Goal: Task Accomplishment & Management: Complete application form

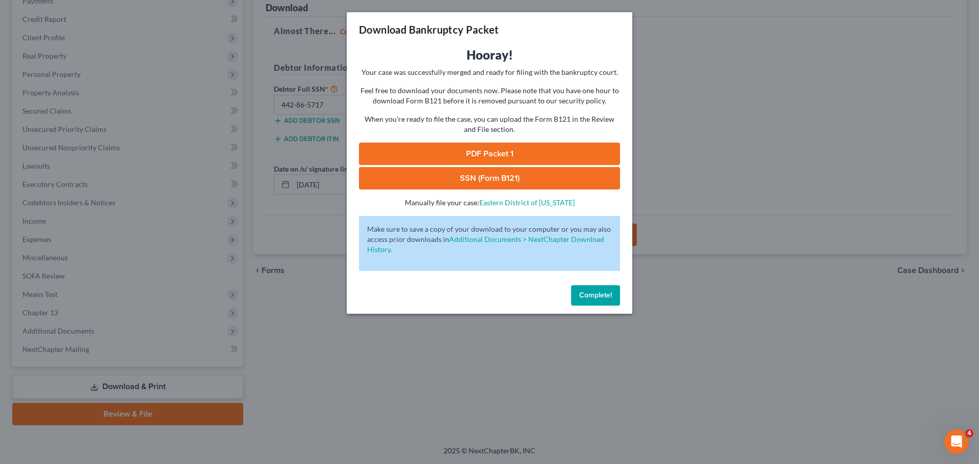
drag, startPoint x: 0, startPoint y: 0, endPoint x: 210, endPoint y: 139, distance: 252.0
click at [210, 139] on div "Download Bankruptcy Packet Hooray! Your case was successfully merged and ready …" at bounding box center [489, 232] width 979 height 464
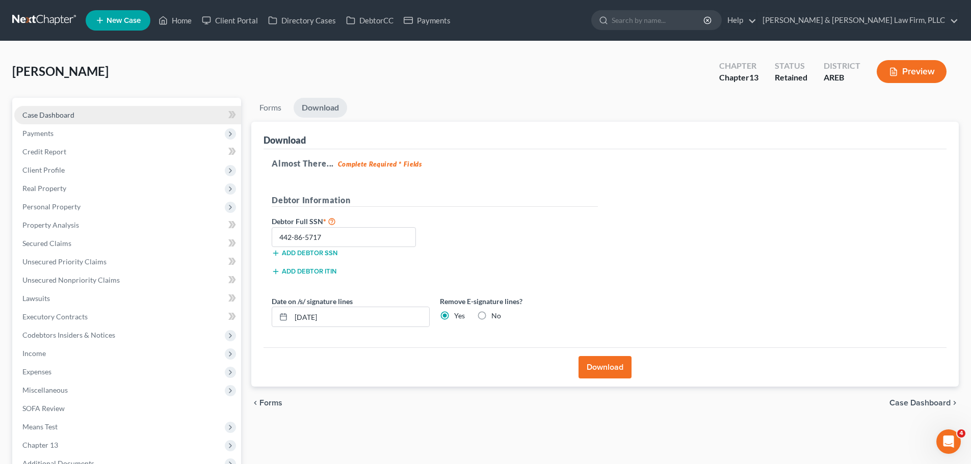
drag, startPoint x: 54, startPoint y: 112, endPoint x: 26, endPoint y: 110, distance: 27.6
click at [54, 112] on span "Case Dashboard" at bounding box center [48, 115] width 52 height 9
select select "2"
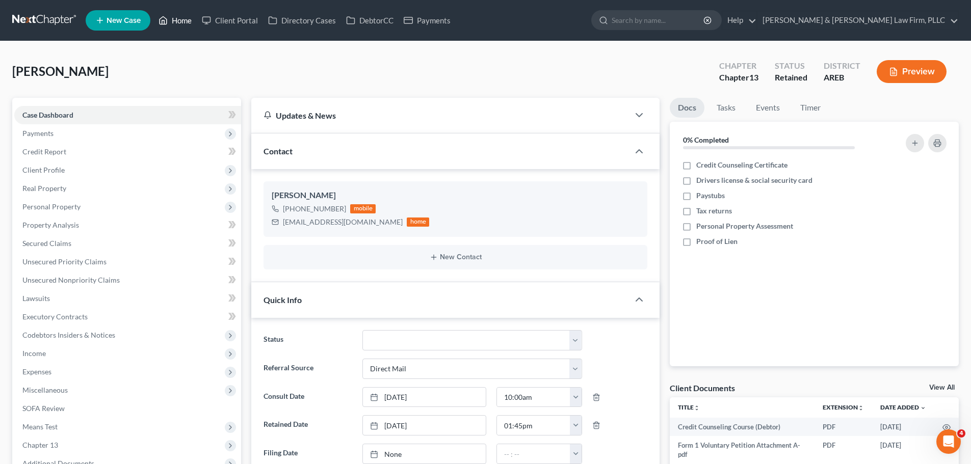
click at [169, 23] on link "Home" at bounding box center [174, 20] width 43 height 18
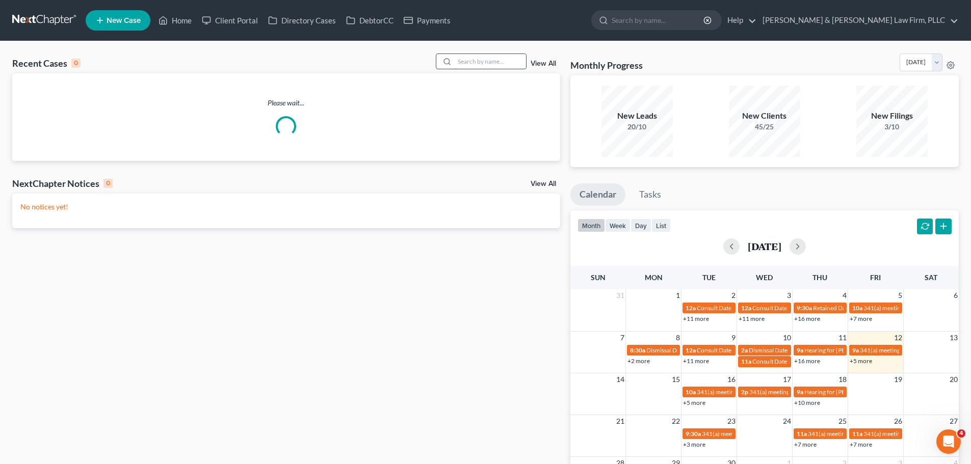
click at [470, 58] on input "search" at bounding box center [490, 61] width 71 height 15
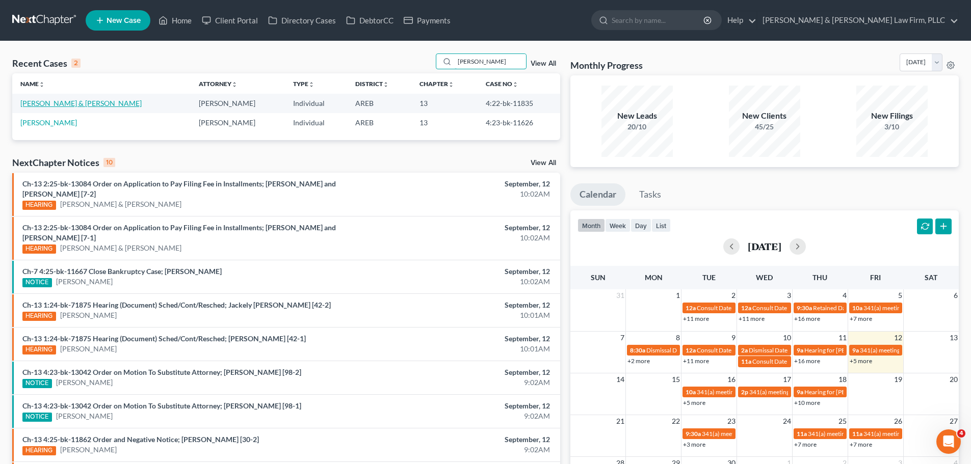
type input "[PERSON_NAME]"
click at [68, 104] on link "[PERSON_NAME] & [PERSON_NAME]" at bounding box center [80, 103] width 121 height 9
select select "6"
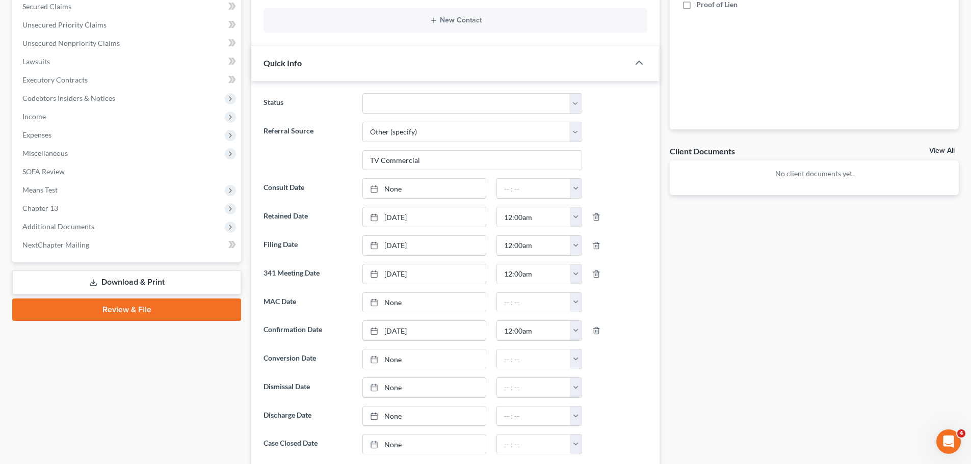
scroll to position [255, 0]
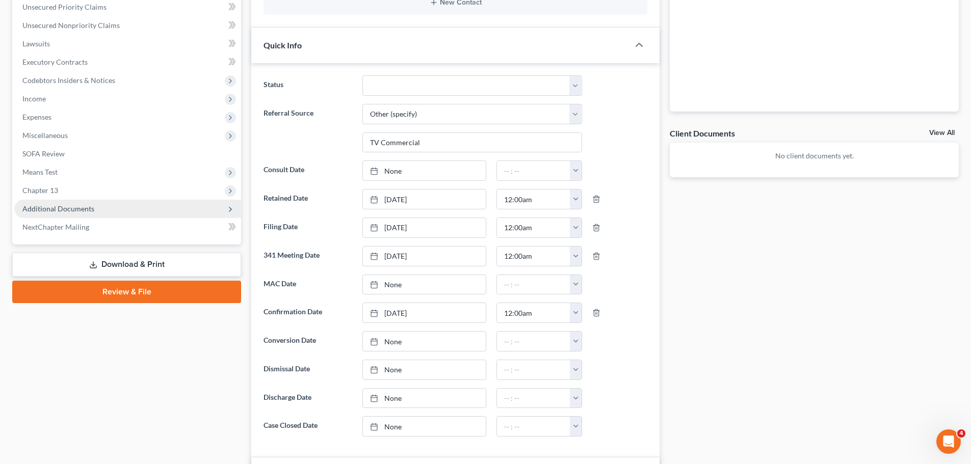
click at [93, 215] on span "Additional Documents" at bounding box center [127, 209] width 227 height 18
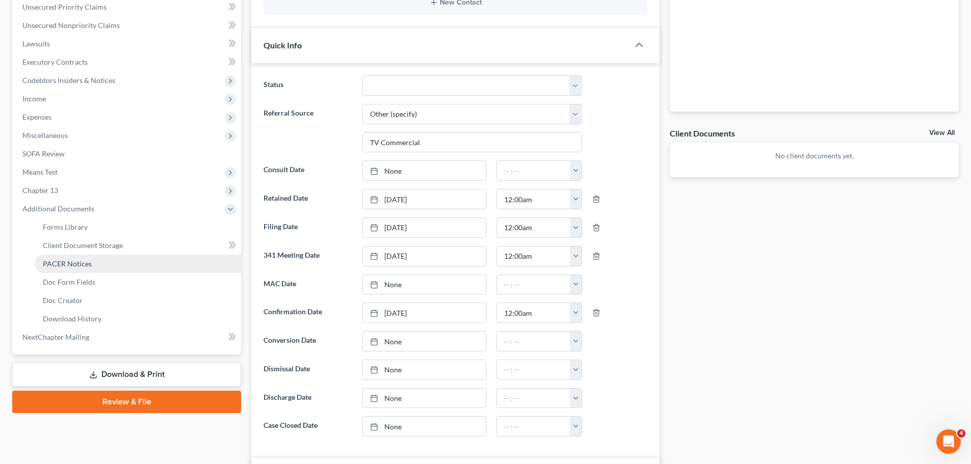
click at [114, 267] on link "PACER Notices" at bounding box center [138, 264] width 206 height 18
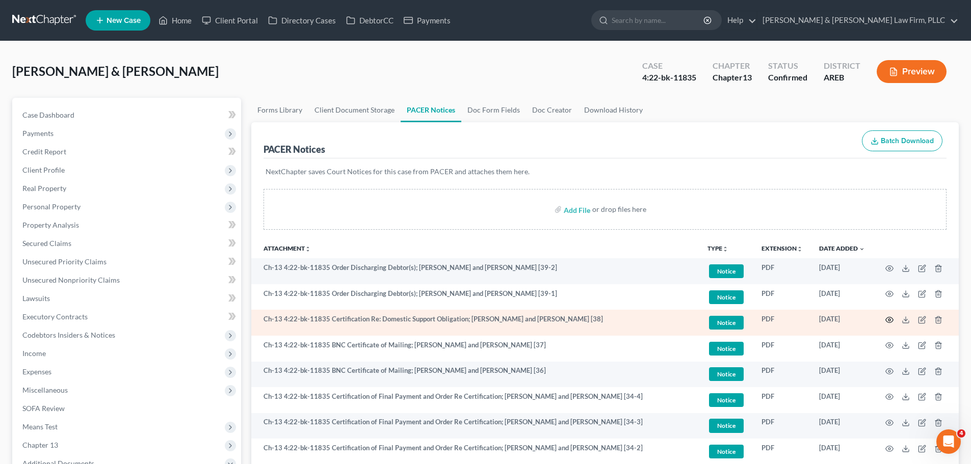
click at [887, 322] on icon "button" at bounding box center [889, 320] width 8 height 8
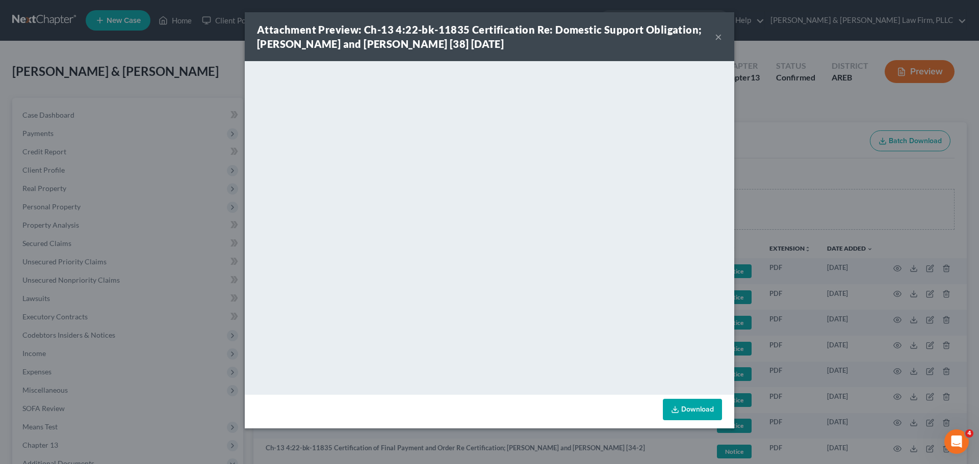
click at [722, 40] on div "Attachment Preview: Ch-13 4:22-bk-11835 Certification Re: Domestic Support Obli…" at bounding box center [489, 36] width 489 height 49
click at [717, 33] on button "×" at bounding box center [718, 37] width 7 height 12
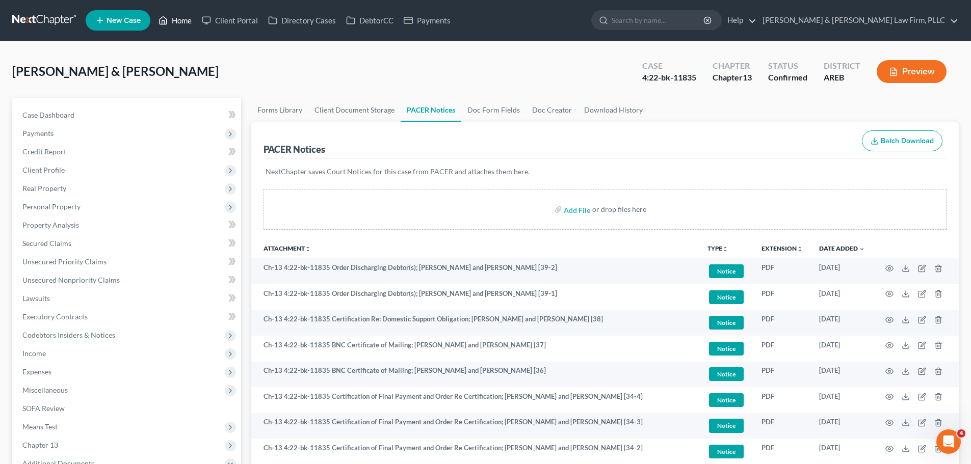
click at [177, 19] on link "Home" at bounding box center [174, 20] width 43 height 18
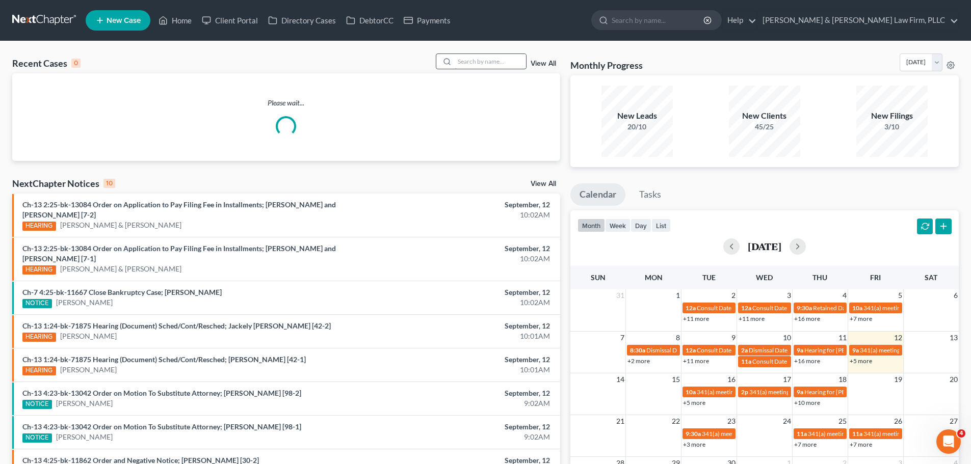
click at [471, 62] on input "search" at bounding box center [490, 61] width 71 height 15
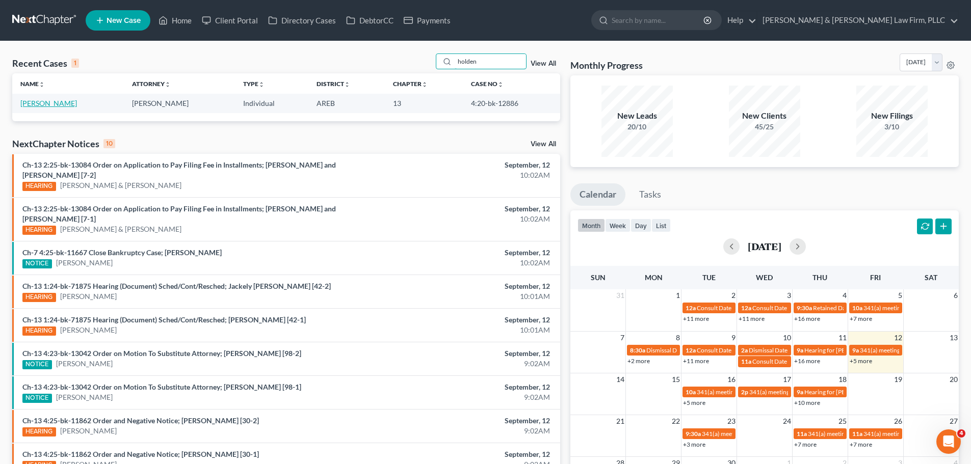
type input "holden"
click at [64, 103] on link "[PERSON_NAME]" at bounding box center [48, 103] width 57 height 9
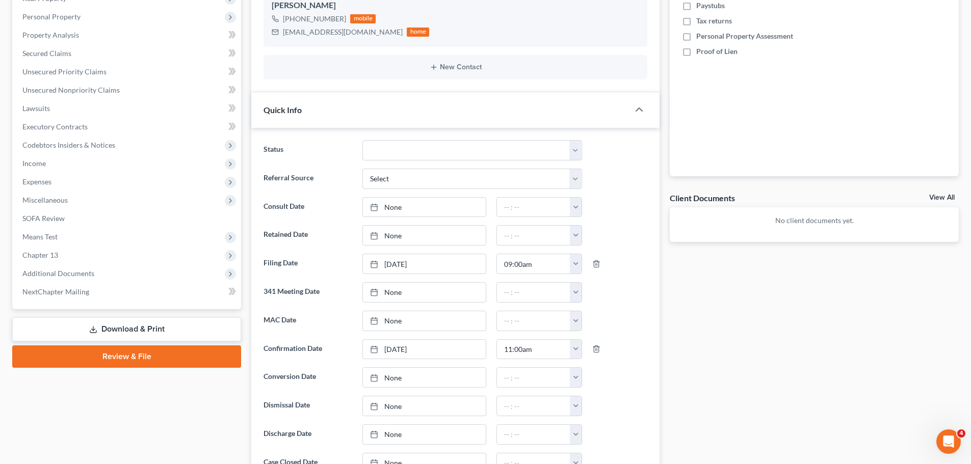
scroll to position [255, 0]
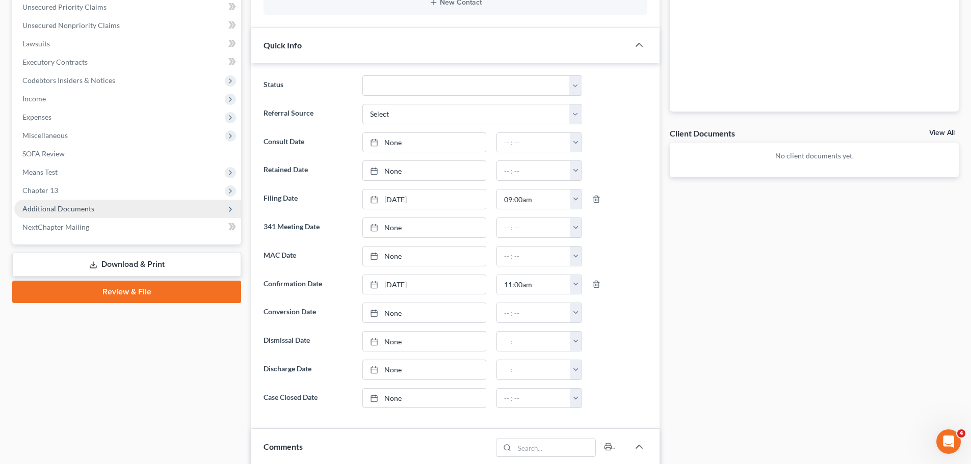
click at [100, 203] on span "Additional Documents" at bounding box center [127, 209] width 227 height 18
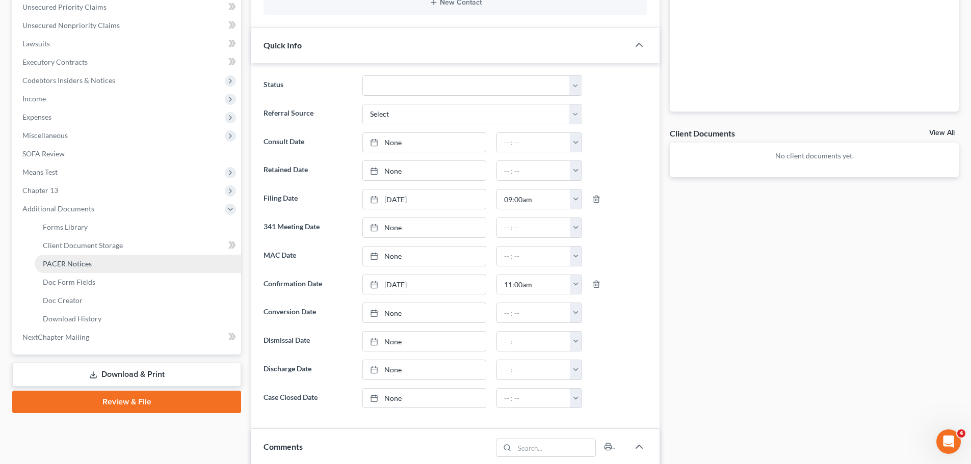
click at [87, 261] on span "PACER Notices" at bounding box center [67, 263] width 49 height 9
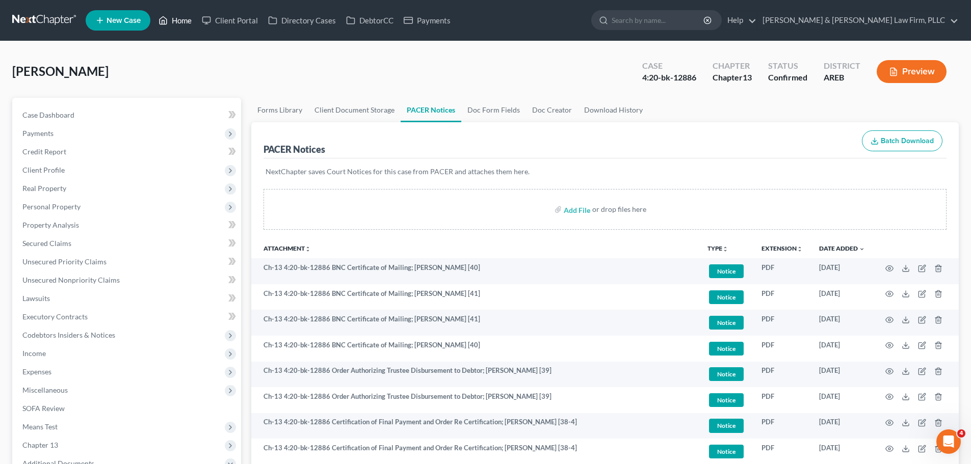
drag, startPoint x: 164, startPoint y: 17, endPoint x: 169, endPoint y: 19, distance: 5.2
click at [164, 17] on icon at bounding box center [163, 21] width 7 height 8
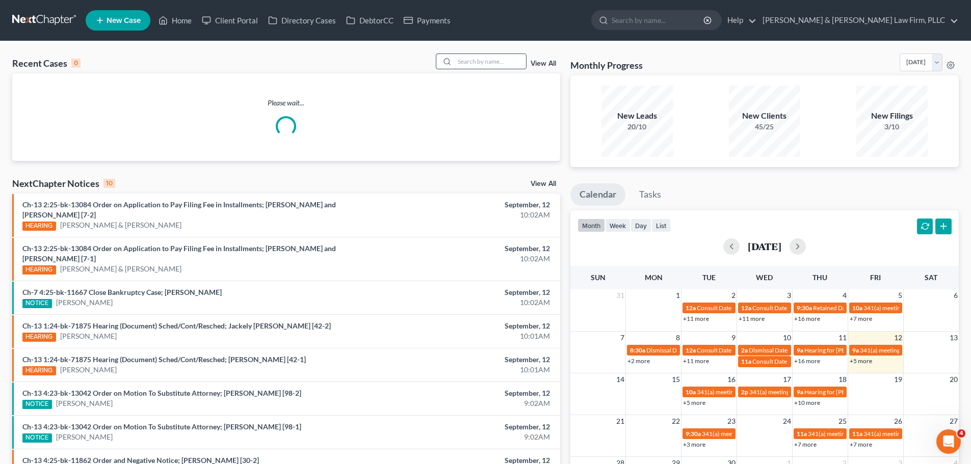
click at [472, 61] on input "search" at bounding box center [490, 61] width 71 height 15
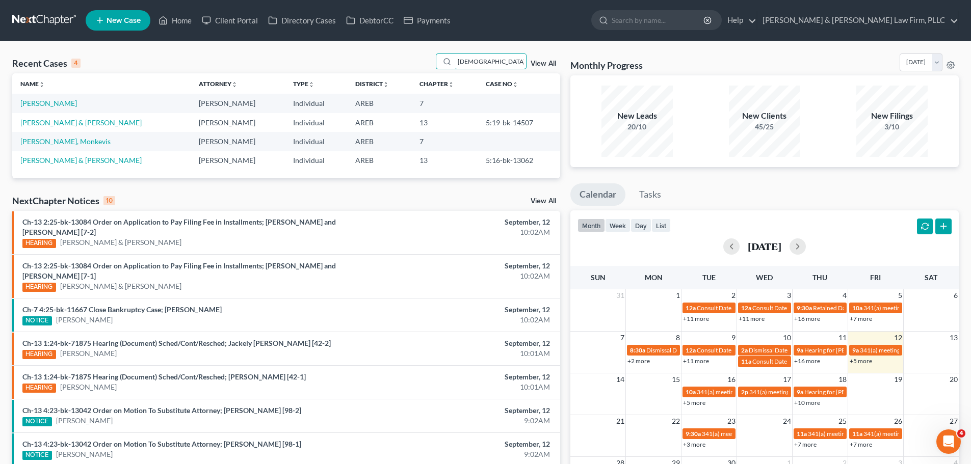
type input "[DEMOGRAPHIC_DATA]"
click at [45, 108] on td "[PERSON_NAME]" at bounding box center [101, 103] width 178 height 19
click at [46, 103] on link "[PERSON_NAME]" at bounding box center [48, 103] width 57 height 9
select select "6"
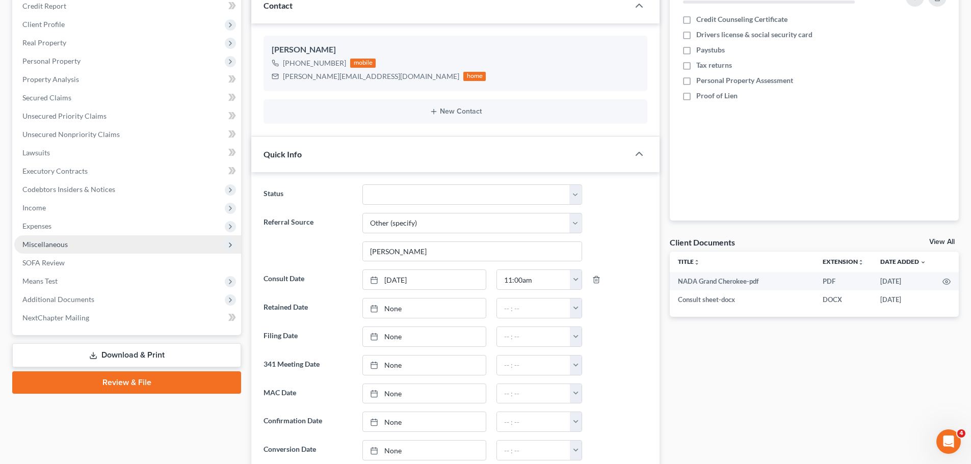
scroll to position [204, 0]
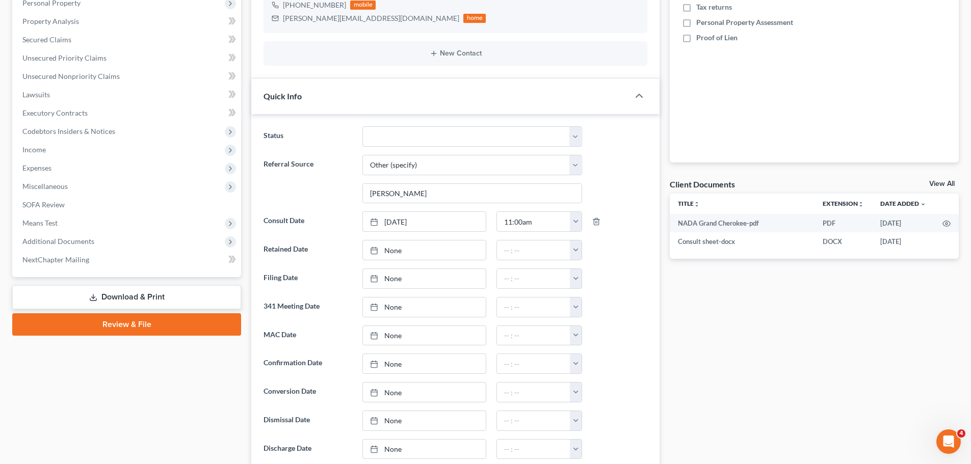
click at [948, 181] on link "View All" at bounding box center [941, 183] width 25 height 7
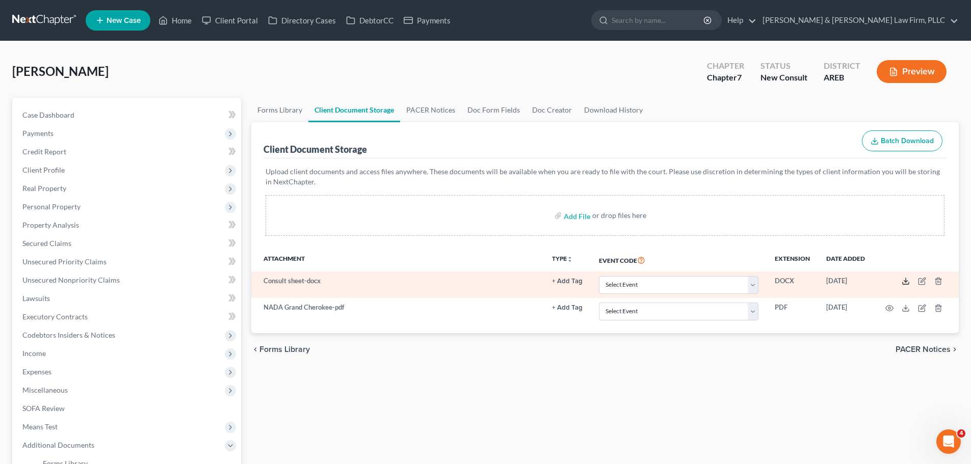
click at [906, 282] on polyline at bounding box center [906, 282] width 4 height 2
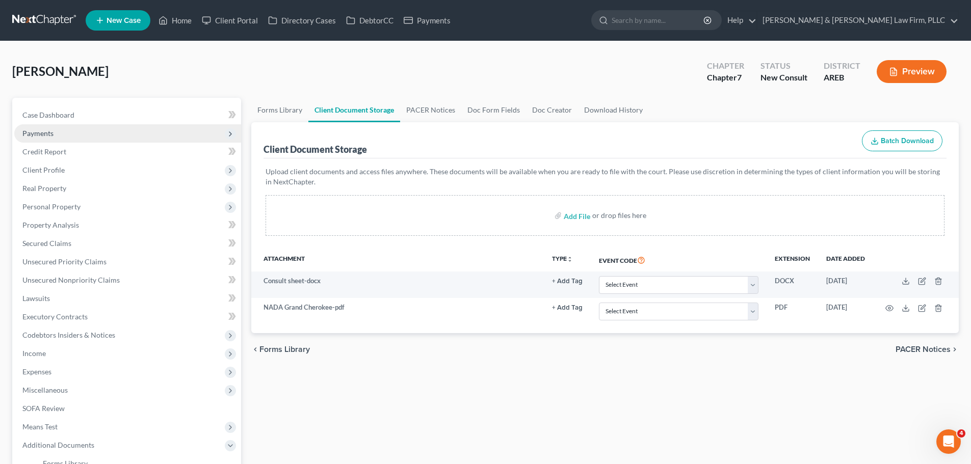
click at [74, 137] on span "Payments" at bounding box center [127, 133] width 227 height 18
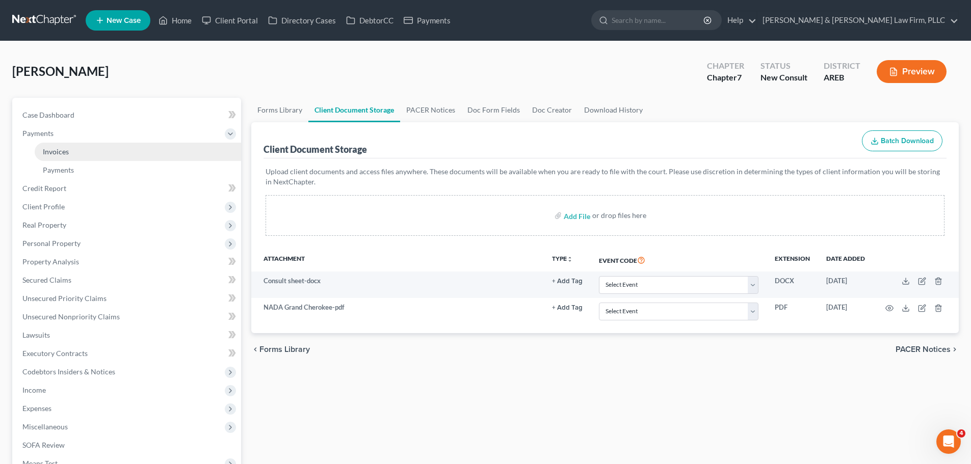
click at [80, 155] on link "Invoices" at bounding box center [138, 152] width 206 height 18
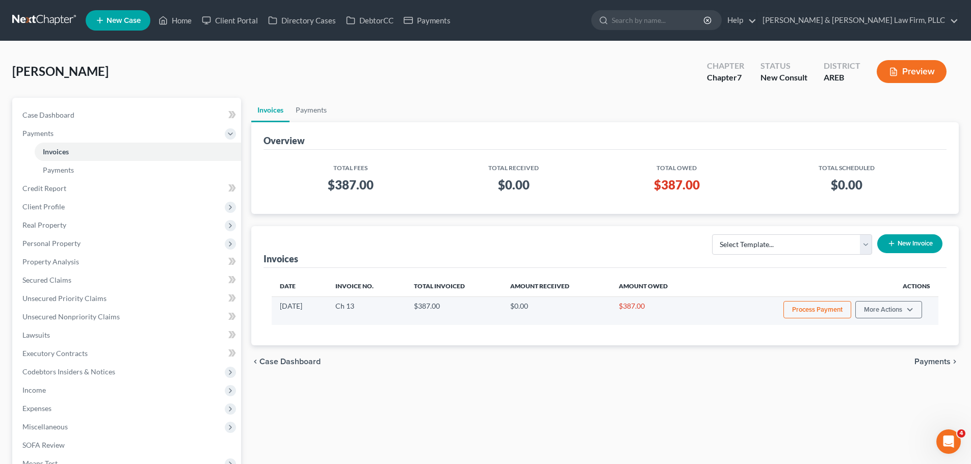
click at [790, 306] on button "Process Payment" at bounding box center [817, 309] width 68 height 17
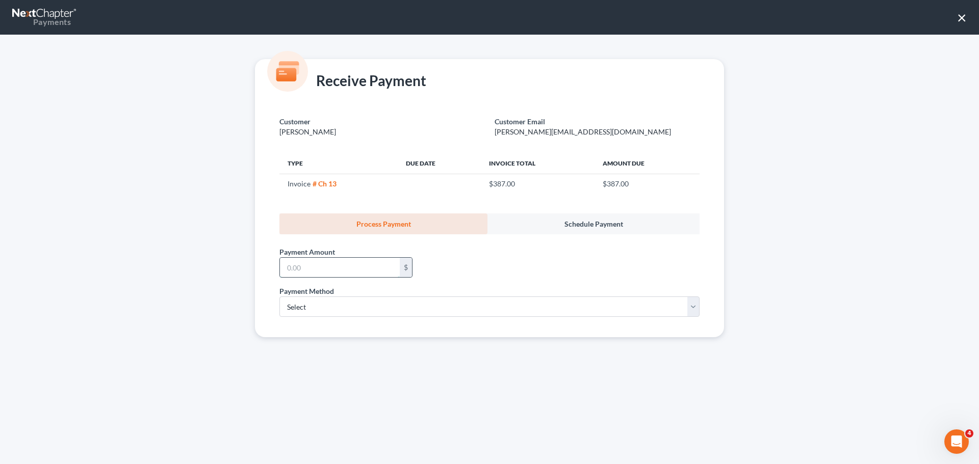
click at [327, 263] on input "text" at bounding box center [340, 267] width 120 height 19
type input "387.00"
click at [354, 302] on select "Select ACH Credit Card" at bounding box center [489, 307] width 420 height 20
select select "1"
click at [279, 297] on select "Select ACH Credit Card" at bounding box center [489, 307] width 420 height 20
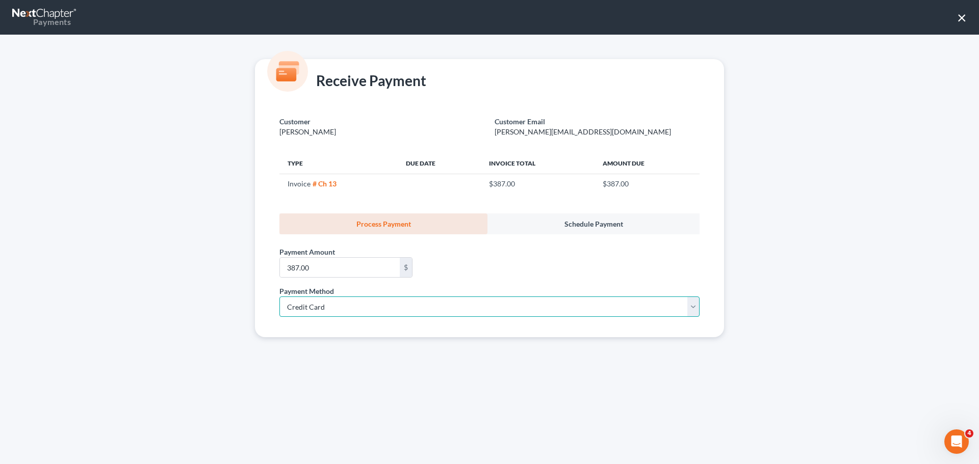
select select "2"
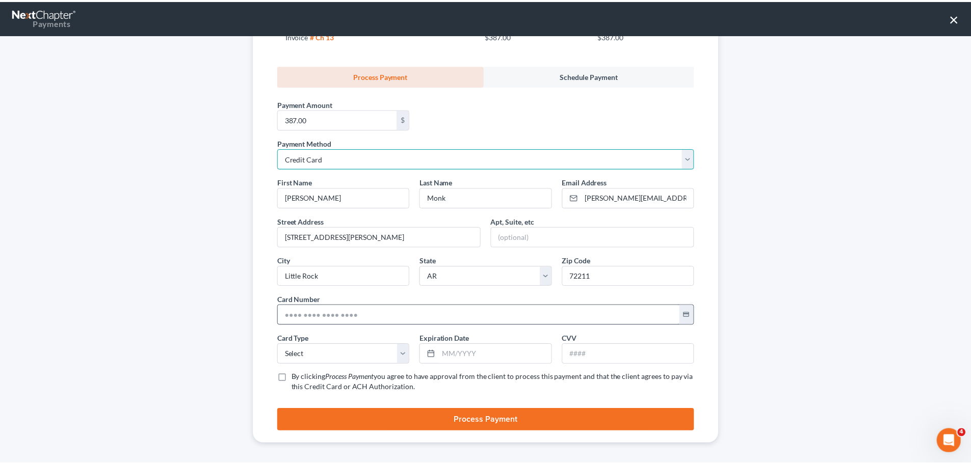
scroll to position [152, 0]
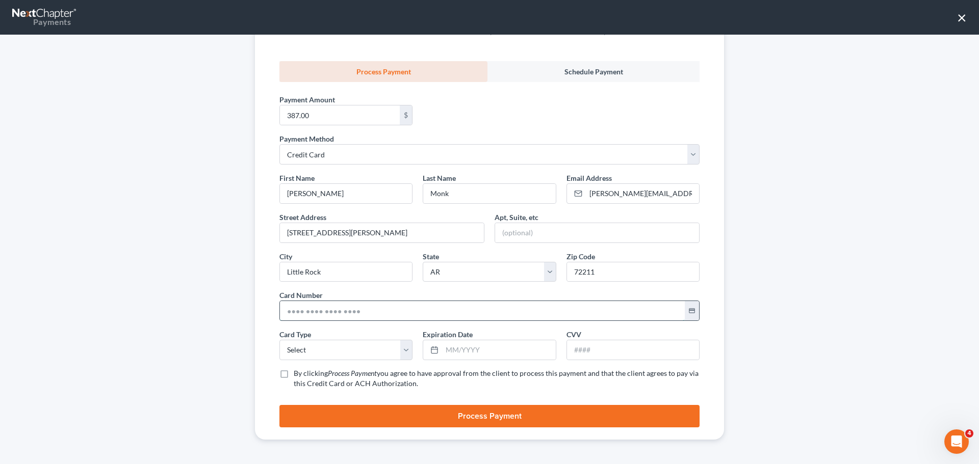
click at [301, 305] on input "text" at bounding box center [482, 310] width 405 height 19
type input "[CREDIT_CARD_NUMBER]"
click at [297, 355] on select "Select Visa MasterCard Discover American Express" at bounding box center [345, 350] width 133 height 20
select select "0"
click at [279, 340] on select "Select Visa MasterCard Discover American Express" at bounding box center [345, 350] width 133 height 20
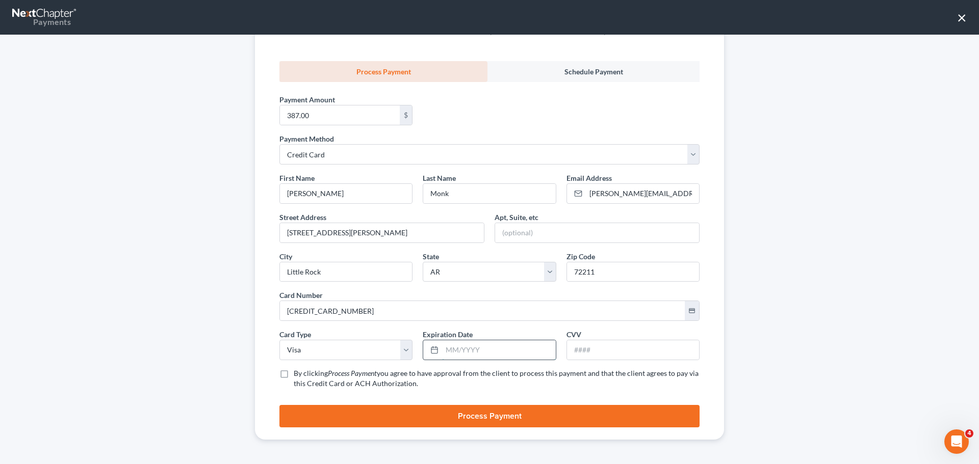
click at [463, 347] on input "text" at bounding box center [498, 349] width 113 height 19
click at [460, 349] on input "05/20230" at bounding box center [498, 349] width 113 height 19
click at [465, 349] on input "05/20230" at bounding box center [498, 349] width 113 height 19
type input "05/2030"
click at [584, 350] on input "text" at bounding box center [633, 349] width 132 height 19
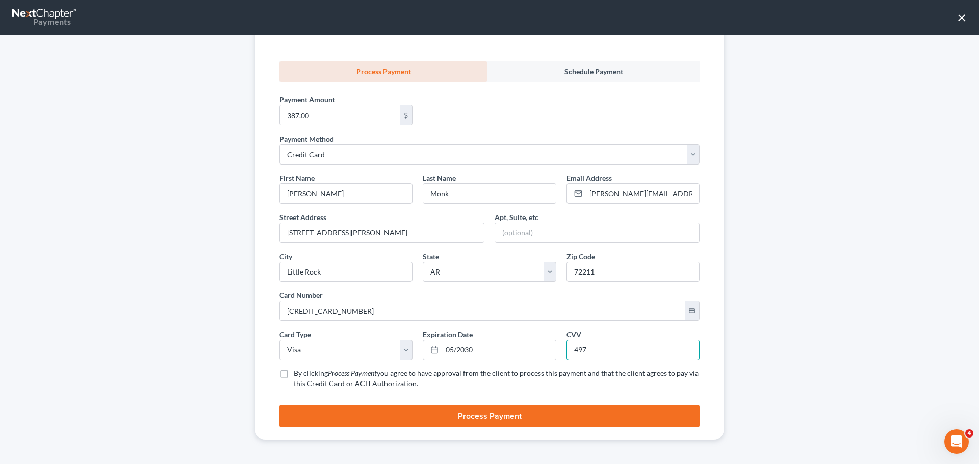
type input "497"
click at [294, 372] on label "By clicking Process Payment you agree to have approval from the client to proce…" at bounding box center [497, 378] width 406 height 20
click at [298, 372] on input "By clicking Process Payment you agree to have approval from the client to proce…" at bounding box center [301, 371] width 7 height 7
checkbox input "true"
click at [288, 417] on button "Process Payment" at bounding box center [489, 416] width 420 height 22
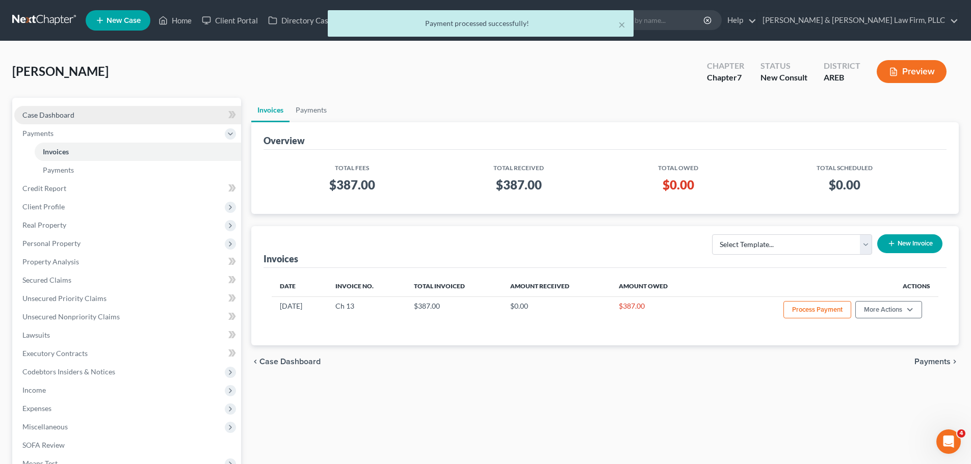
click at [91, 118] on link "Case Dashboard" at bounding box center [127, 115] width 227 height 18
select select "6"
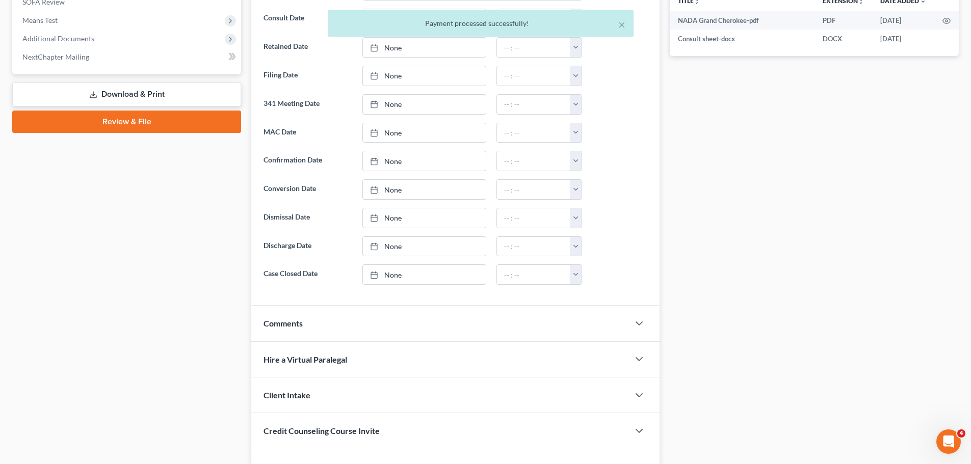
scroll to position [466, 0]
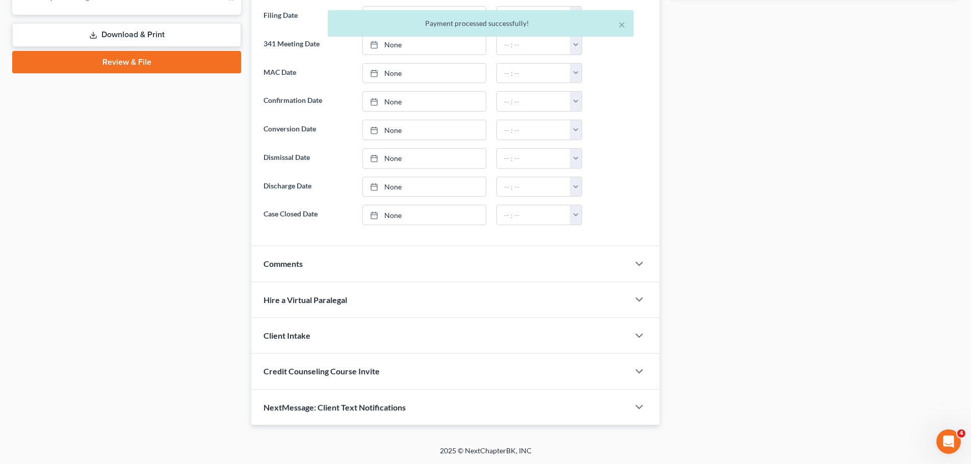
click at [355, 256] on div "Comments" at bounding box center [440, 263] width 378 height 35
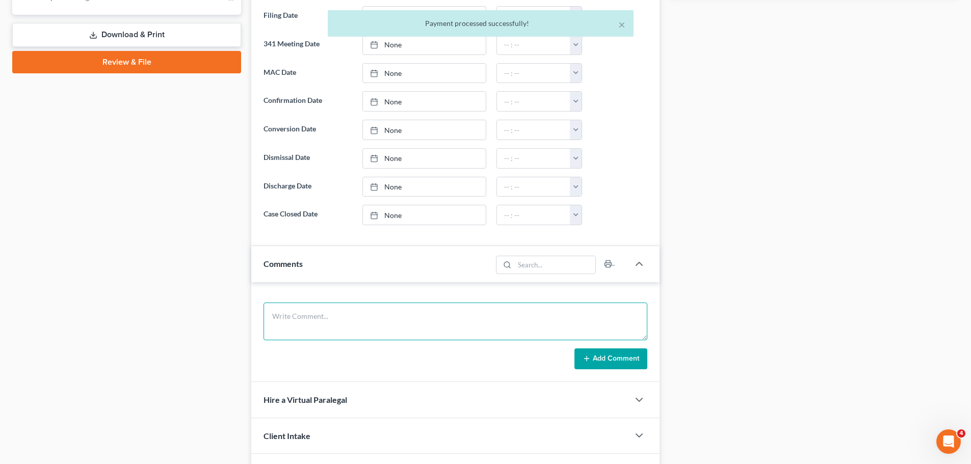
click at [303, 313] on textarea at bounding box center [455, 322] width 384 height 38
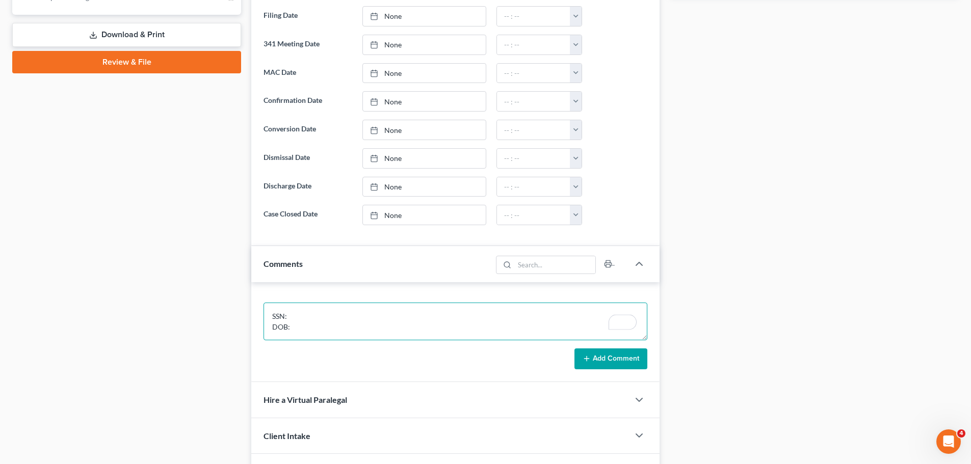
click at [298, 321] on textarea "SSN: DOB:" at bounding box center [455, 322] width 384 height 38
click at [299, 328] on textarea "SSN: 430-71-0253 DOB:" at bounding box center [455, 322] width 384 height 38
click at [294, 328] on textarea "SSN: 430-71-0253 DOB: -6/13/1988" at bounding box center [455, 322] width 384 height 38
type textarea "SSN: 430-71-0253 DOB: [DEMOGRAPHIC_DATA]"
click at [602, 356] on button "Add Comment" at bounding box center [610, 359] width 73 height 21
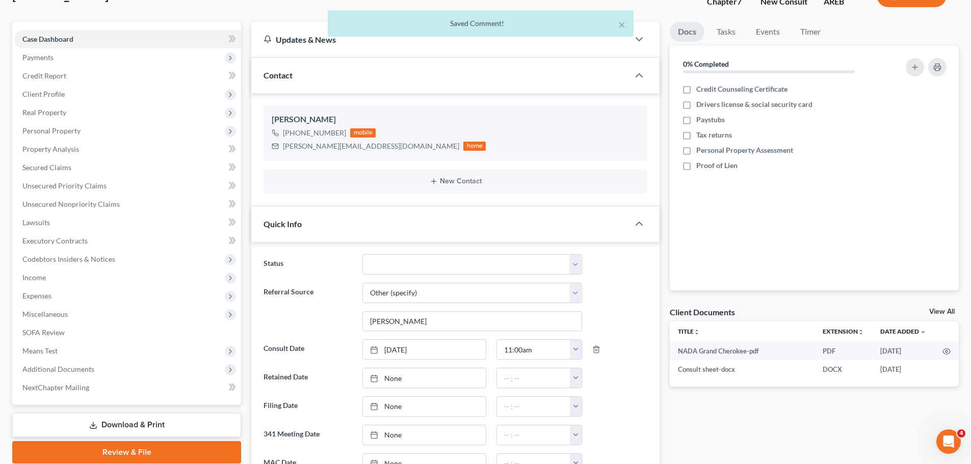
scroll to position [0, 0]
